Goal: Transaction & Acquisition: Download file/media

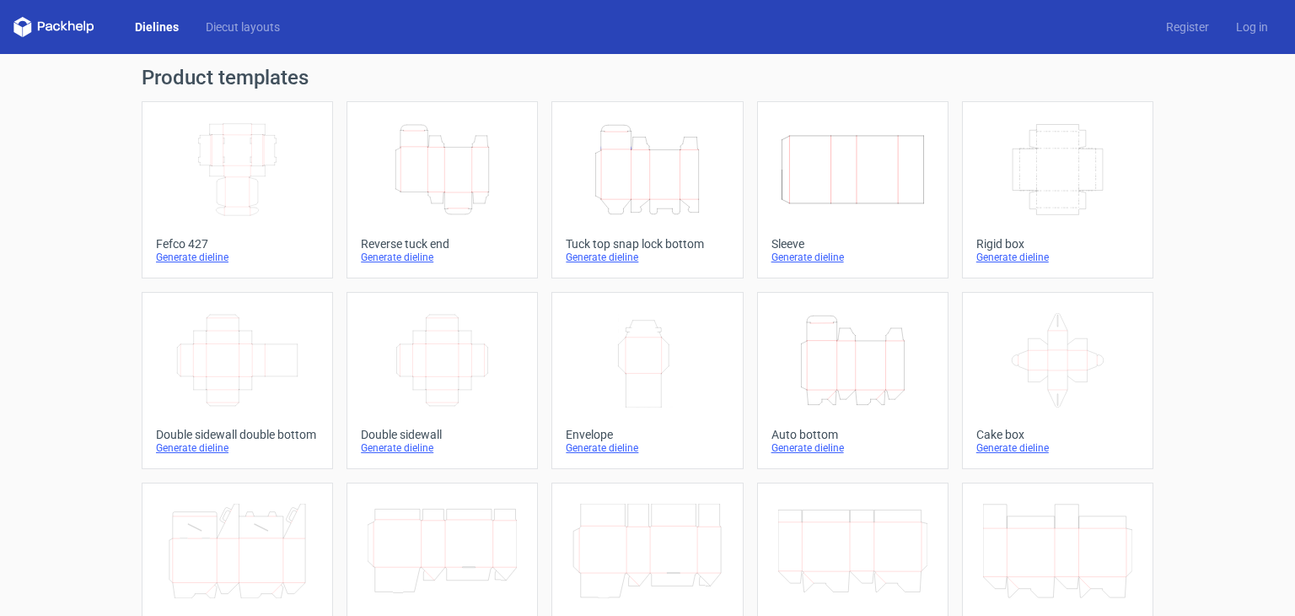
click at [660, 154] on icon "Height Depth Width" at bounding box center [647, 169] width 149 height 94
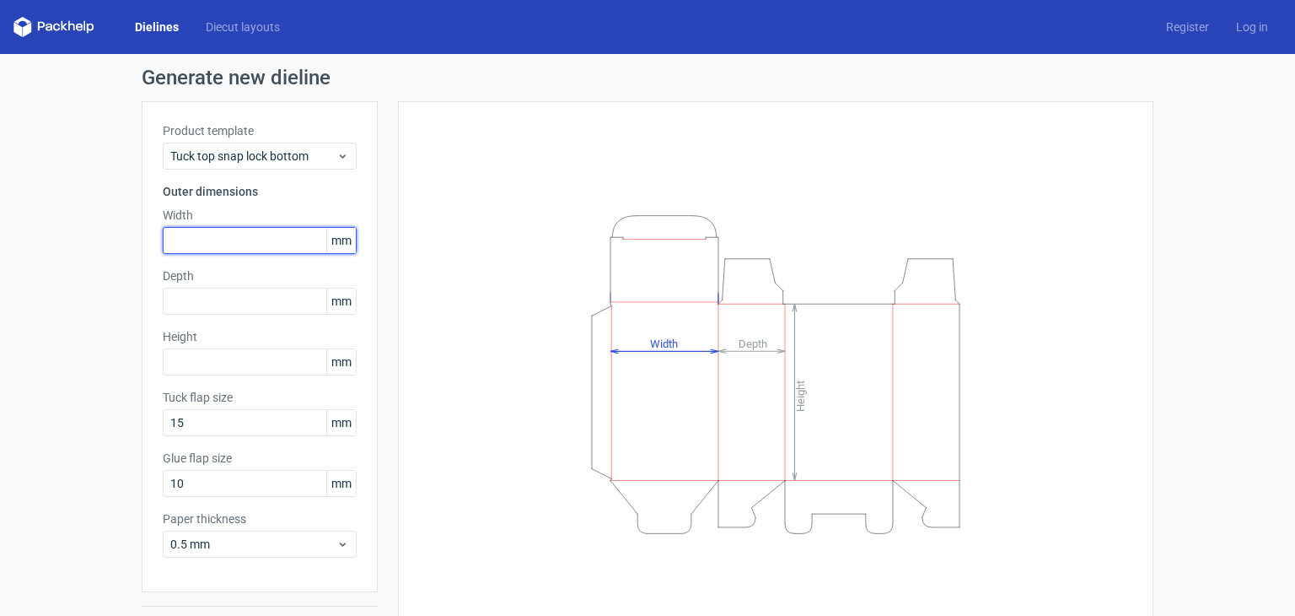
click at [268, 245] on input "text" at bounding box center [260, 240] width 194 height 27
type input "325"
type input "196"
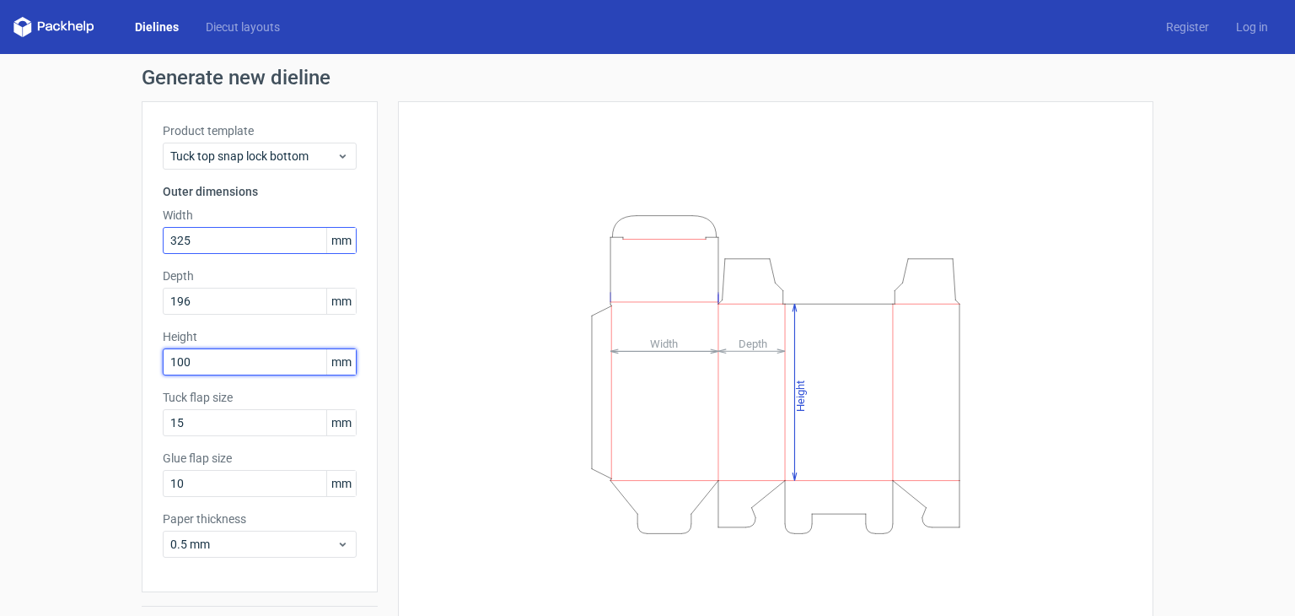
type input "100"
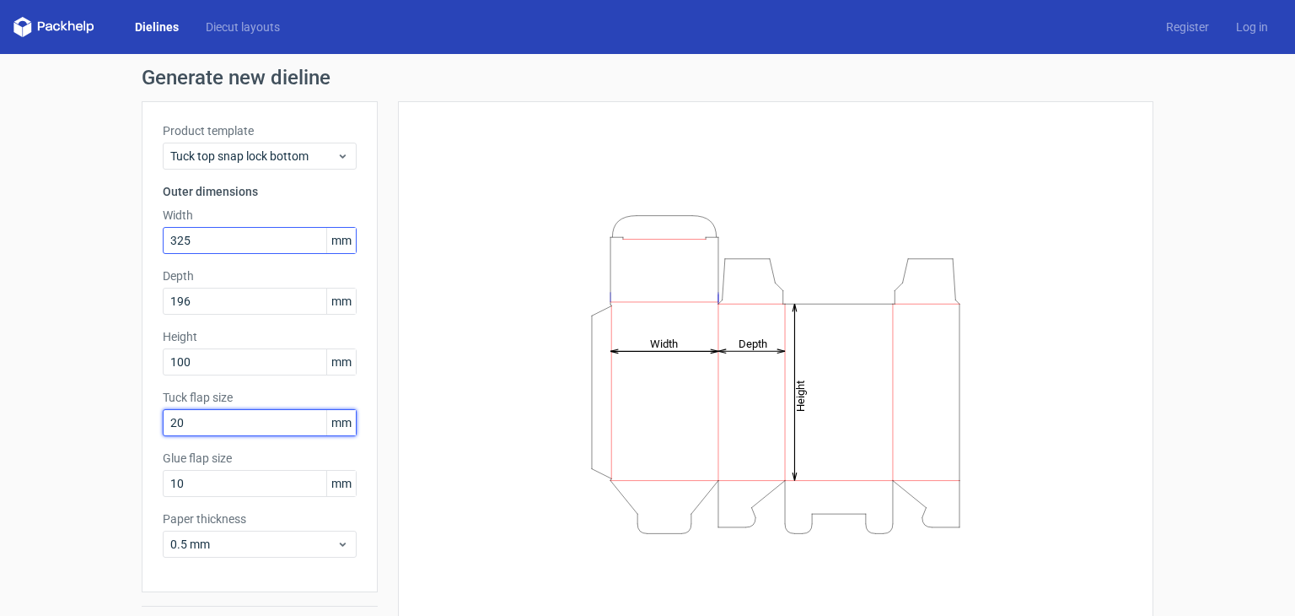
type input "20"
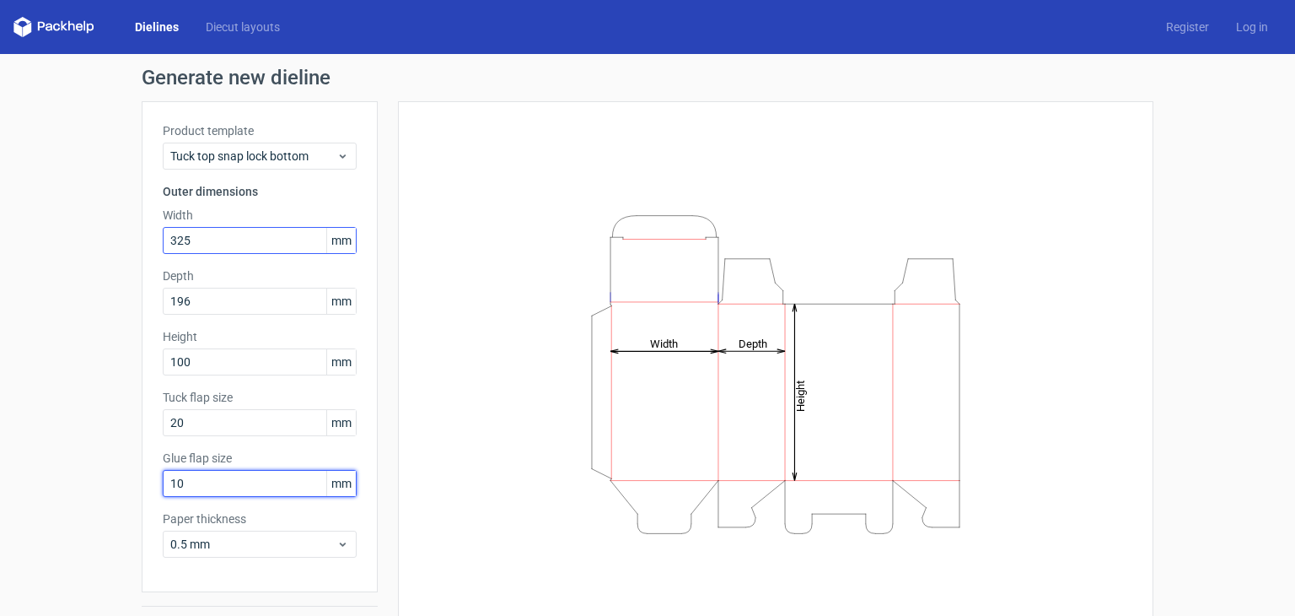
type input "2"
type input "15"
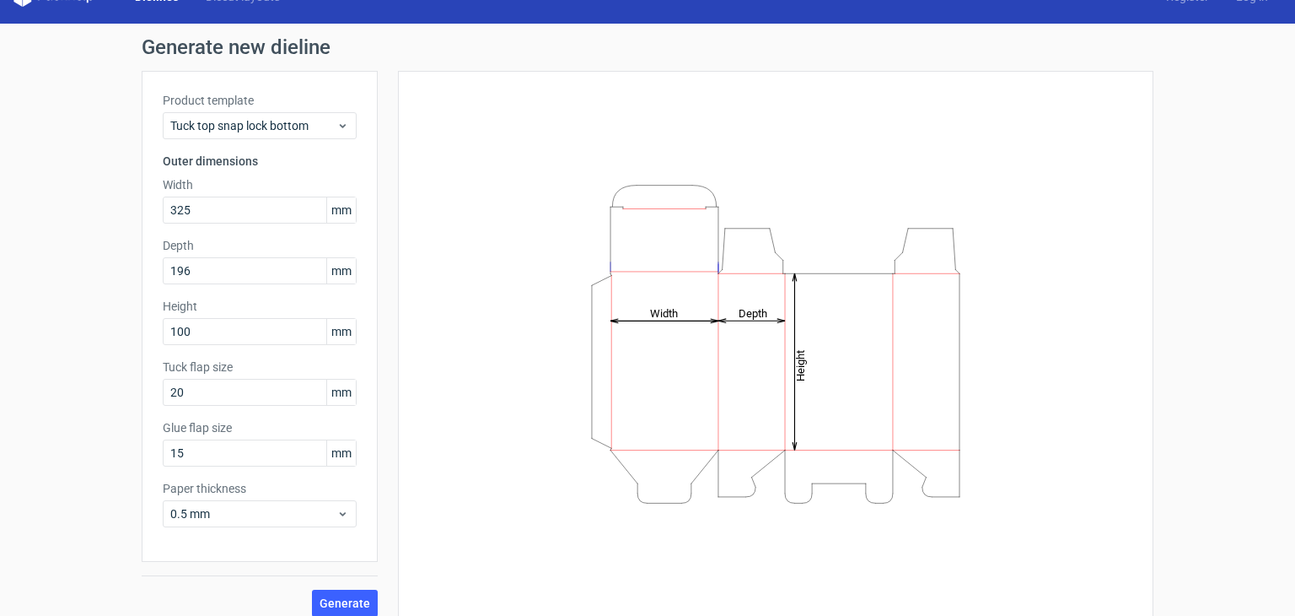
scroll to position [44, 0]
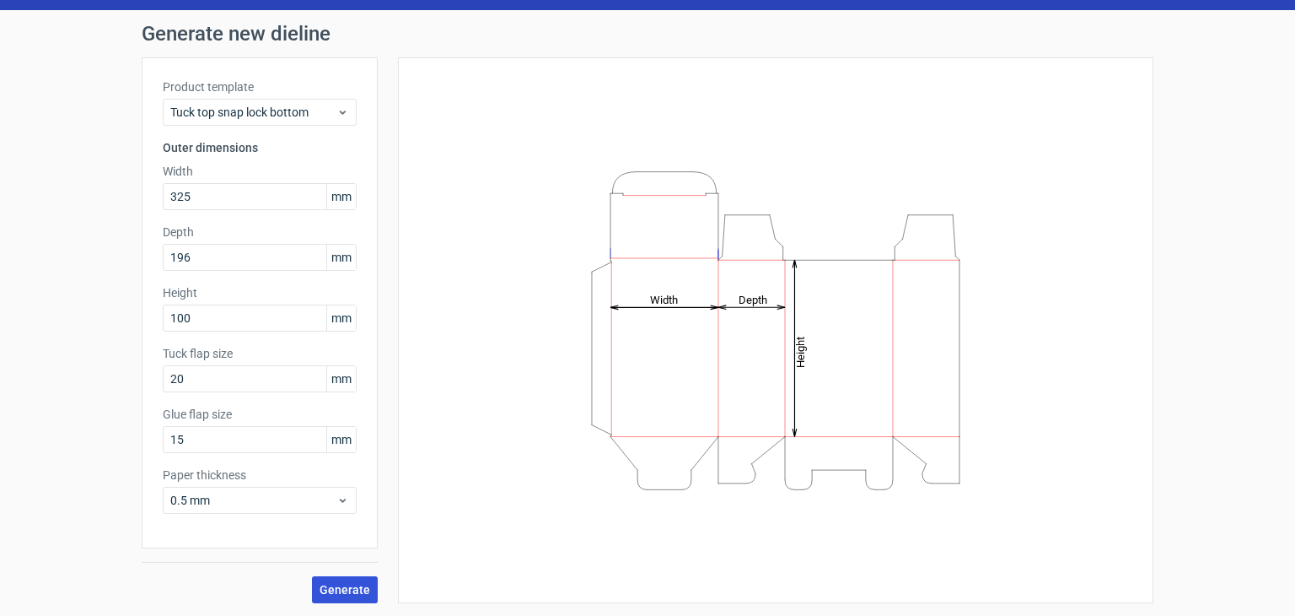
click at [342, 585] on span "Generate" at bounding box center [345, 590] width 51 height 12
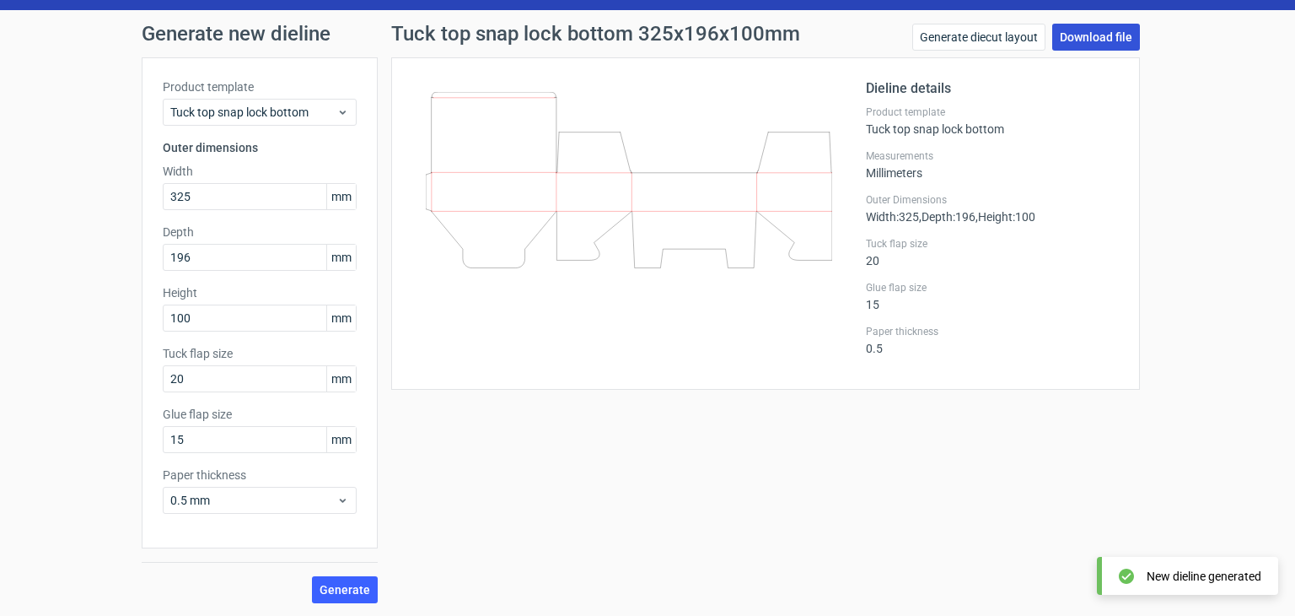
click at [1085, 35] on link "Download file" at bounding box center [1096, 37] width 88 height 27
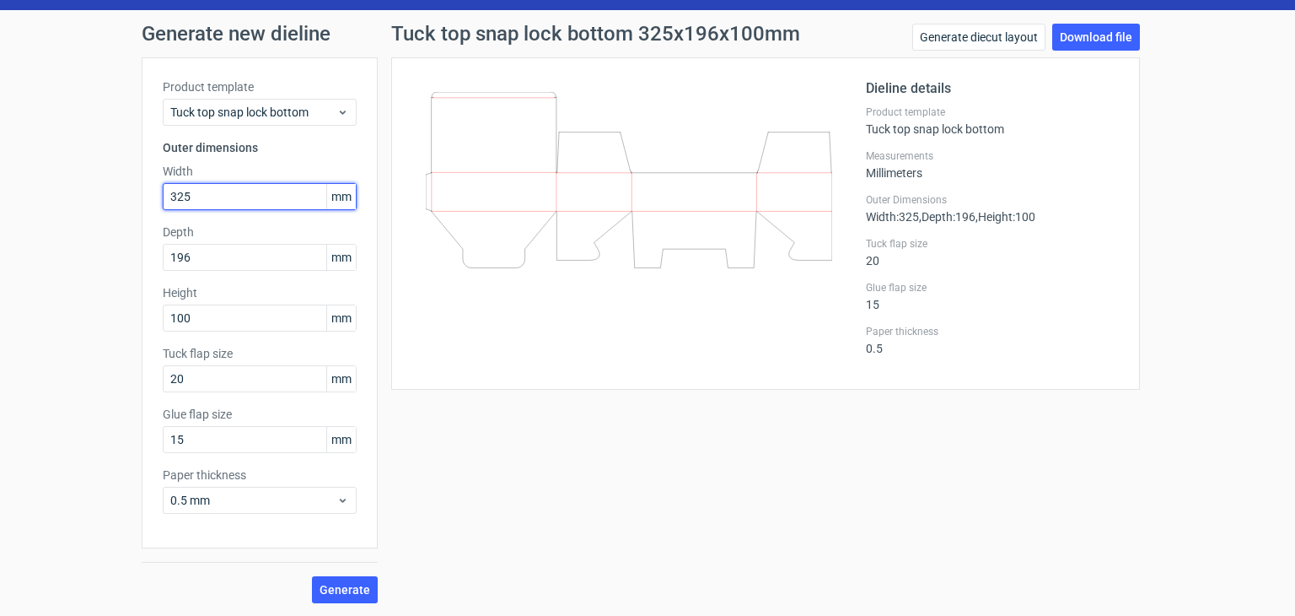
drag, startPoint x: 220, startPoint y: 197, endPoint x: 33, endPoint y: 190, distance: 187.4
click at [28, 194] on div "Generate new dieline Product template Tuck top snap lock bottom Outer dimension…" at bounding box center [647, 313] width 1295 height 606
type input "196"
type input "100"
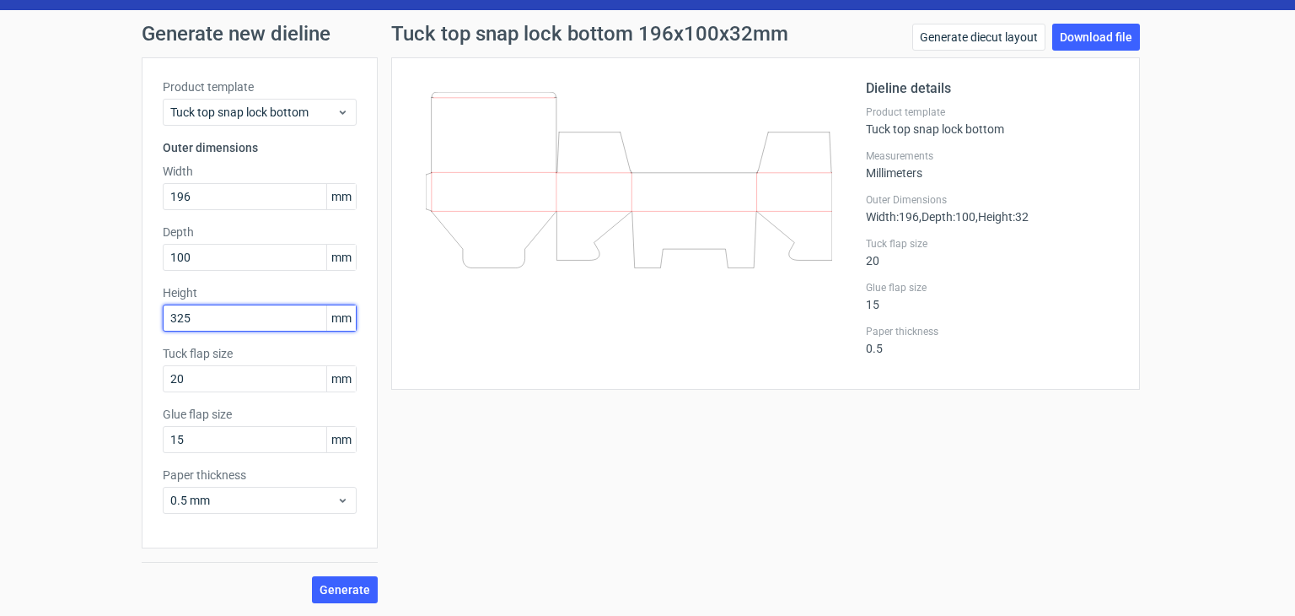
type input "325"
click at [344, 584] on span "Generate" at bounding box center [345, 590] width 51 height 12
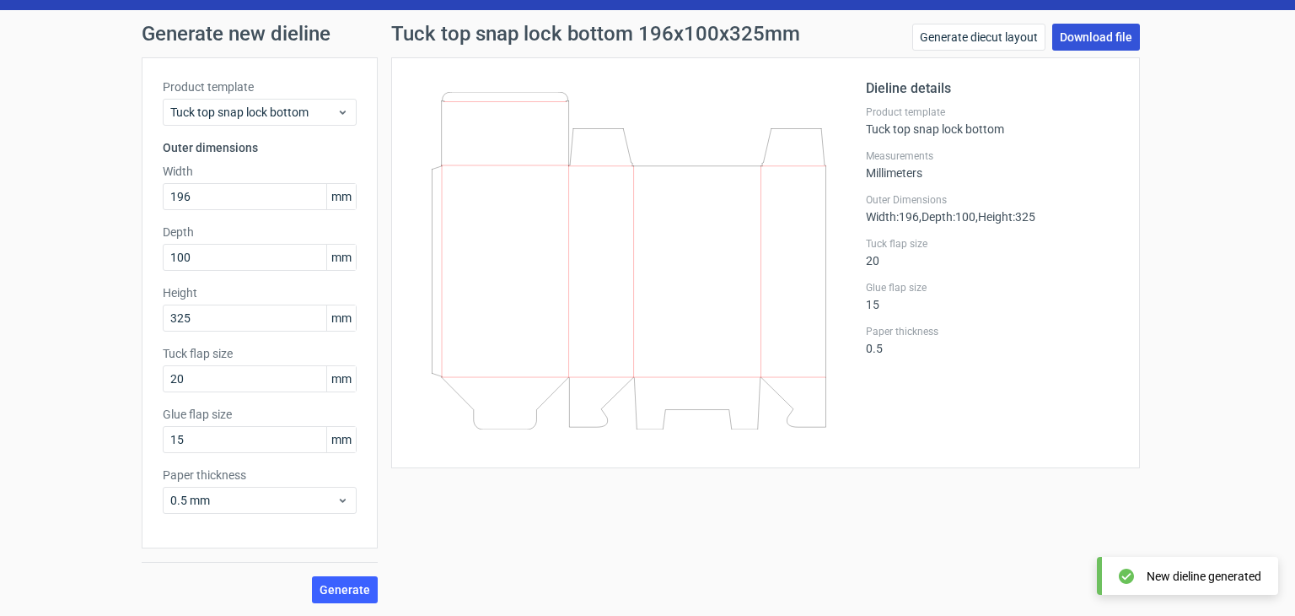
click at [1087, 44] on link "Download file" at bounding box center [1096, 37] width 88 height 27
